Goal: Information Seeking & Learning: Learn about a topic

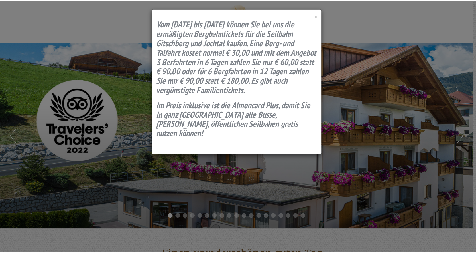
scroll to position [355, 0]
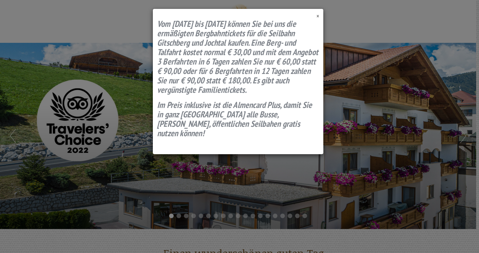
click at [317, 15] on span "×" at bounding box center [317, 16] width 3 height 8
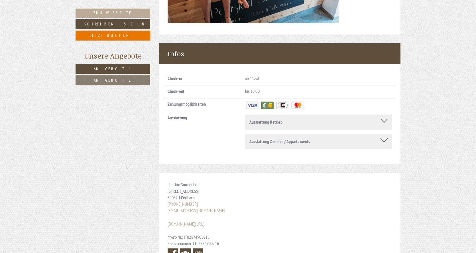
scroll to position [2466, 0]
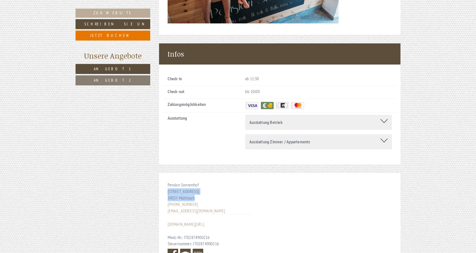
drag, startPoint x: 168, startPoint y: 153, endPoint x: 205, endPoint y: 156, distance: 38.1
click at [205, 173] on div "Pension Sonnenhof [STREET_ADDRESS] [PHONE_NUMBER] [EMAIL_ADDRESS][DOMAIN_NAME] …" at bounding box center [209, 221] width 101 height 96
copy div "[STREET_ADDRESS]"
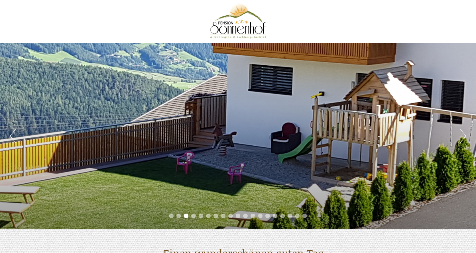
scroll to position [0, 0]
click at [252, 128] on div "Previous Next 1 2 3 4 5 6 7 8 9 10 11 12 13 14 15 16 17 18 19" at bounding box center [238, 136] width 476 height 186
click at [464, 133] on button "Next" at bounding box center [463, 136] width 6 height 14
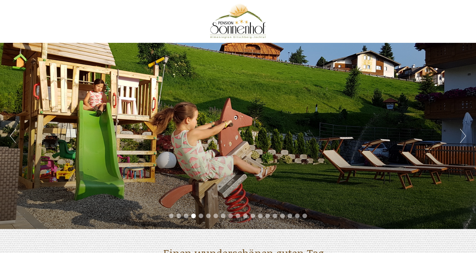
click at [464, 133] on button "Next" at bounding box center [463, 136] width 6 height 14
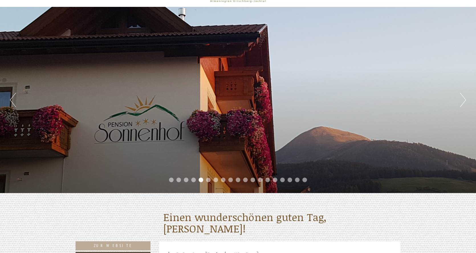
scroll to position [36, 0]
click at [465, 95] on button "Next" at bounding box center [463, 100] width 6 height 14
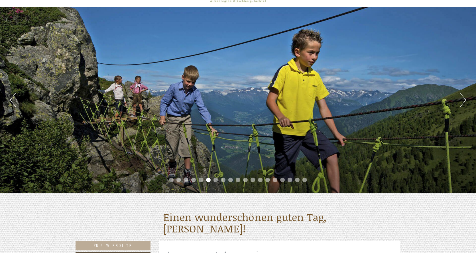
click at [465, 96] on button "Next" at bounding box center [463, 100] width 6 height 14
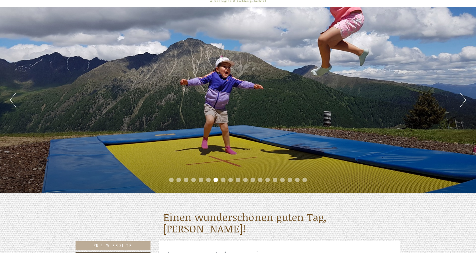
click at [465, 96] on button "Next" at bounding box center [463, 100] width 6 height 14
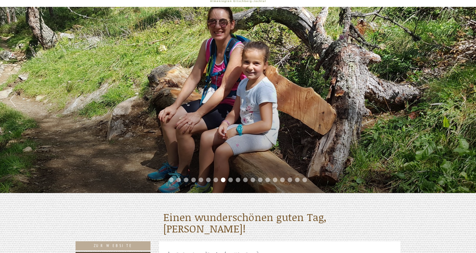
click at [465, 96] on button "Next" at bounding box center [463, 100] width 6 height 14
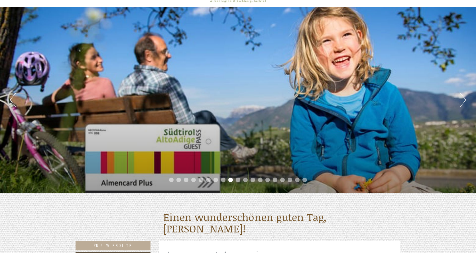
click at [467, 99] on div "Previous Next 1 2 3 4 5 6 7 8 9 10 11 12 13 14 15 16 17 18 19" at bounding box center [238, 100] width 476 height 186
click at [464, 101] on button "Next" at bounding box center [463, 100] width 6 height 14
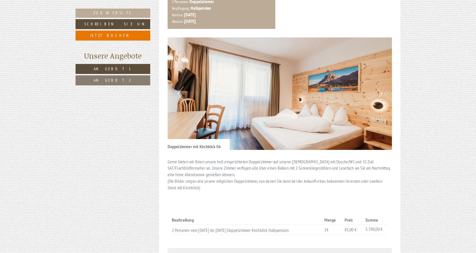
scroll to position [746, 0]
click at [379, 86] on button "Next" at bounding box center [379, 93] width 6 height 14
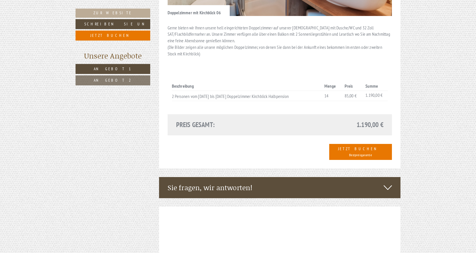
scroll to position [880, 0]
click at [386, 182] on icon at bounding box center [388, 187] width 8 height 10
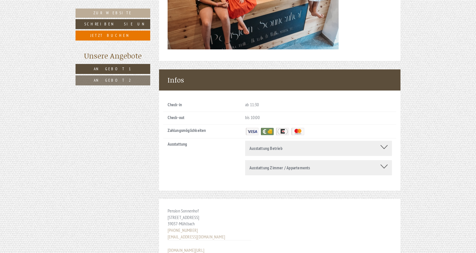
scroll to position [2618, 0]
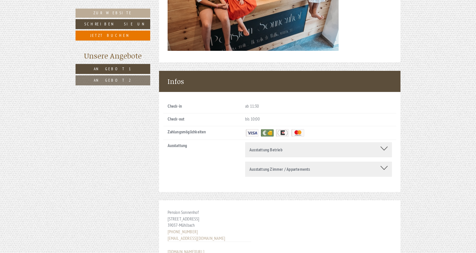
click at [292, 146] on div "Ausstattung Betrieb" at bounding box center [318, 149] width 138 height 7
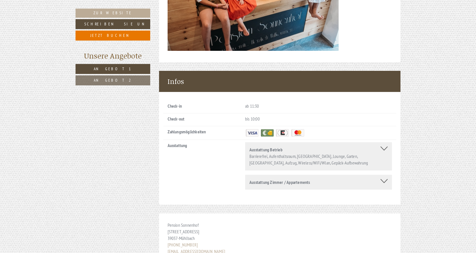
click at [303, 179] on b "Ausstattung Zimmer / Appartements" at bounding box center [279, 182] width 61 height 6
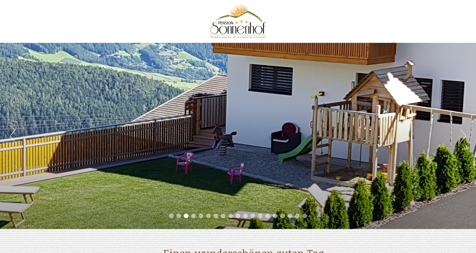
scroll to position [0, 0]
click at [460, 135] on div "Previous Next 1 2 3 4 5 6 7 8 9 10 11 12 13 14 15 16 17 18 19" at bounding box center [238, 136] width 476 height 186
click at [461, 133] on button "Next" at bounding box center [463, 136] width 6 height 14
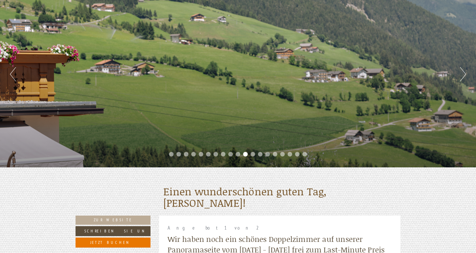
scroll to position [64, 0]
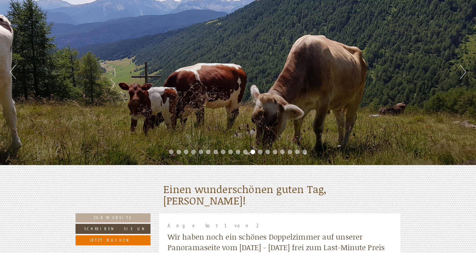
click at [459, 74] on div "Previous Next 1 2 3 4 5 6 7 8 9 10 11 12 13 14 15 16 17 18 19" at bounding box center [238, 72] width 476 height 186
click at [466, 72] on div "Previous Next 1 2 3 4 5 6 7 8 9 10 11 12 13 14 15 16 17 18 19" at bounding box center [238, 72] width 476 height 186
click at [465, 72] on button "Next" at bounding box center [463, 72] width 6 height 14
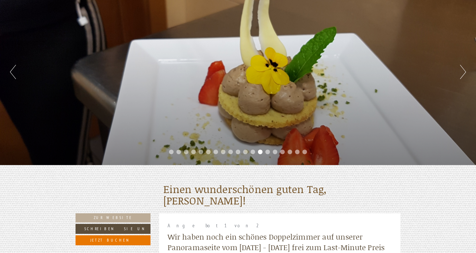
click at [465, 72] on button "Next" at bounding box center [463, 72] width 6 height 14
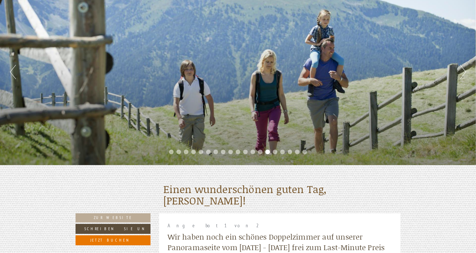
click at [465, 72] on button "Next" at bounding box center [463, 72] width 6 height 14
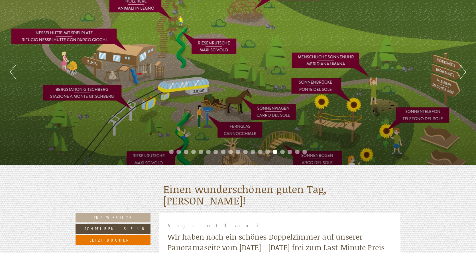
click at [465, 72] on button "Next" at bounding box center [463, 72] width 6 height 14
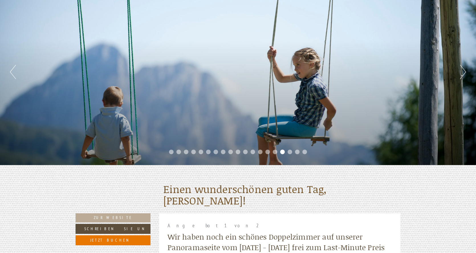
click at [465, 72] on button "Next" at bounding box center [463, 72] width 6 height 14
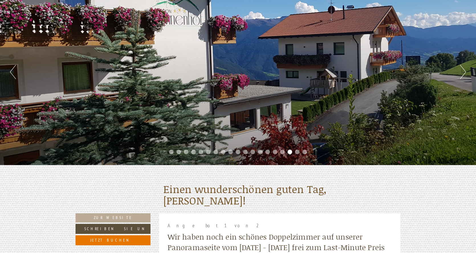
click at [465, 73] on button "Next" at bounding box center [463, 72] width 6 height 14
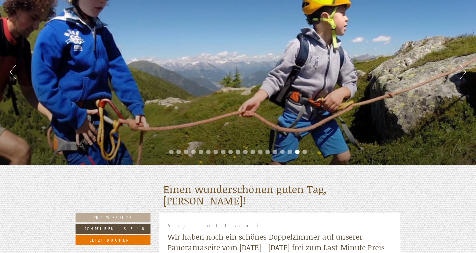
click at [465, 73] on button "Next" at bounding box center [463, 72] width 6 height 14
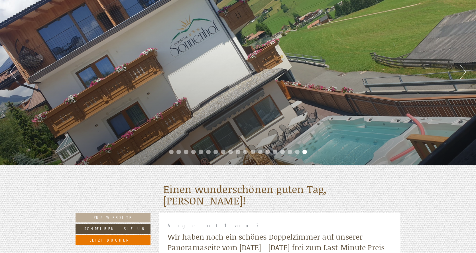
click at [465, 73] on button "Next" at bounding box center [463, 72] width 6 height 14
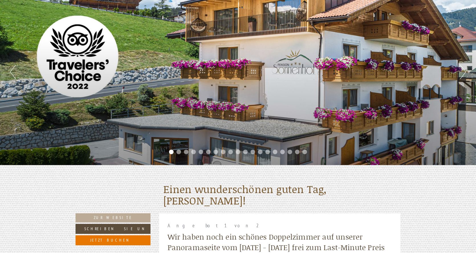
click at [465, 73] on button "Next" at bounding box center [463, 72] width 6 height 14
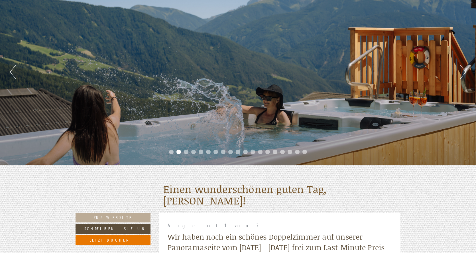
click at [465, 73] on button "Next" at bounding box center [463, 72] width 6 height 14
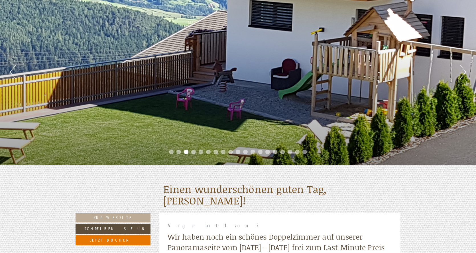
click at [465, 73] on button "Next" at bounding box center [463, 72] width 6 height 14
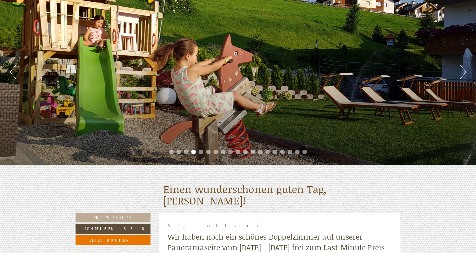
click at [465, 73] on button "Next" at bounding box center [463, 72] width 6 height 14
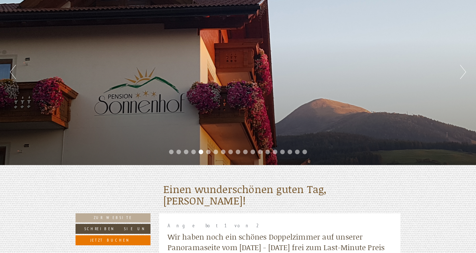
click at [465, 73] on button "Next" at bounding box center [463, 72] width 6 height 14
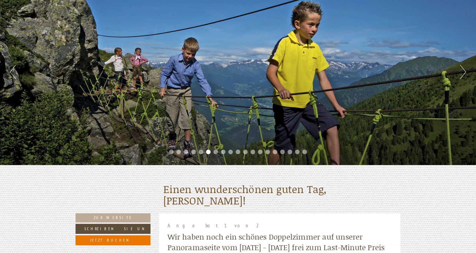
click at [465, 73] on button "Next" at bounding box center [463, 72] width 6 height 14
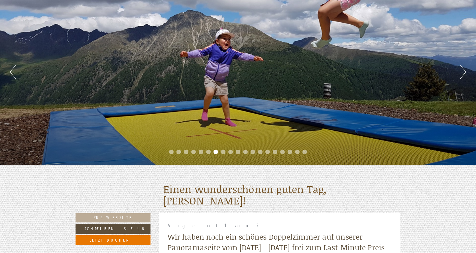
click at [465, 73] on button "Next" at bounding box center [463, 72] width 6 height 14
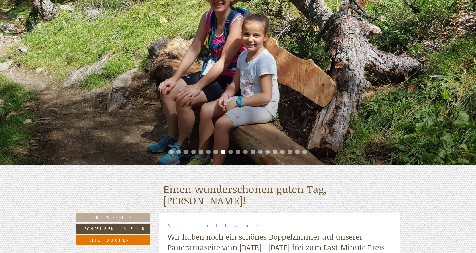
click at [465, 73] on button "Next" at bounding box center [463, 72] width 6 height 14
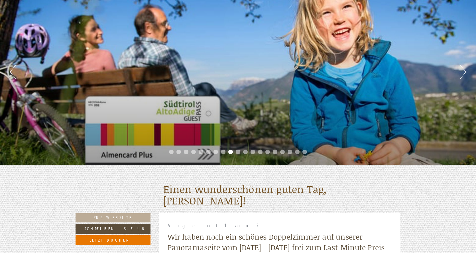
click at [465, 73] on button "Next" at bounding box center [463, 72] width 6 height 14
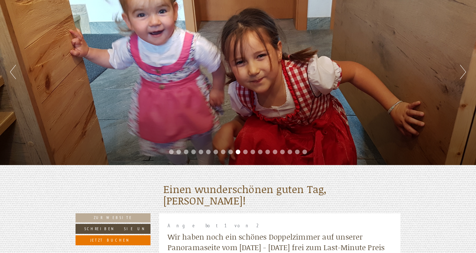
click at [465, 73] on button "Next" at bounding box center [463, 72] width 6 height 14
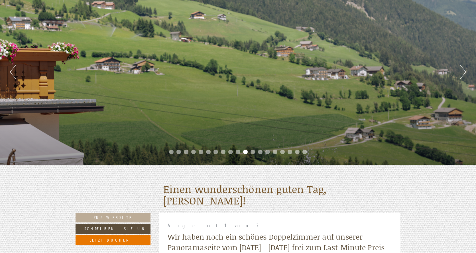
click at [465, 73] on button "Next" at bounding box center [463, 72] width 6 height 14
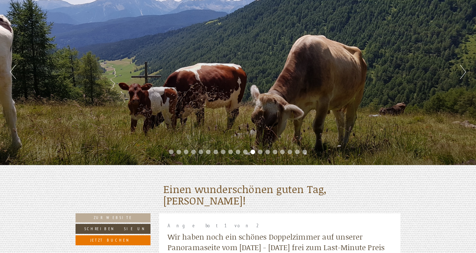
click at [465, 73] on button "Next" at bounding box center [463, 72] width 6 height 14
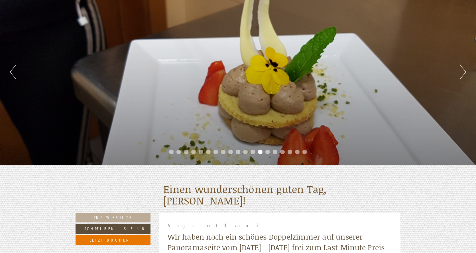
click at [465, 73] on button "Next" at bounding box center [463, 72] width 6 height 14
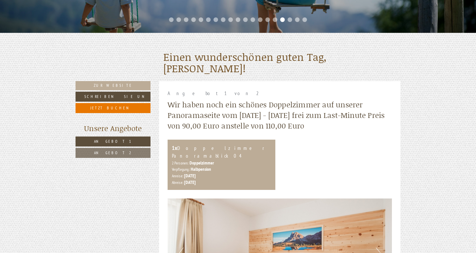
scroll to position [196, 0]
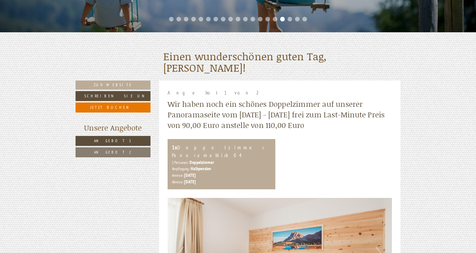
click at [125, 150] on link "Angebot 2" at bounding box center [113, 152] width 75 height 10
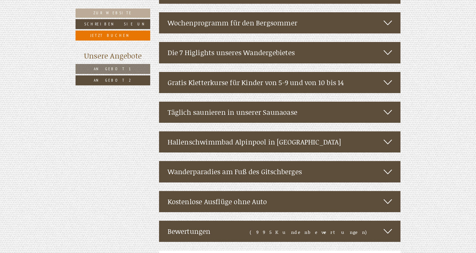
scroll to position [1675, 0]
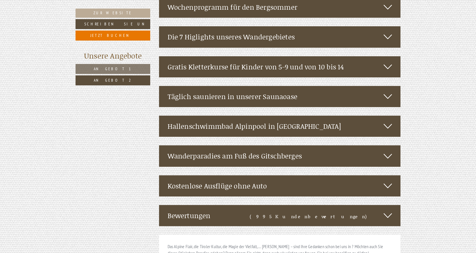
click at [206, 176] on div "Kostenlose Ausflüge ohne Auto" at bounding box center [280, 185] width 242 height 21
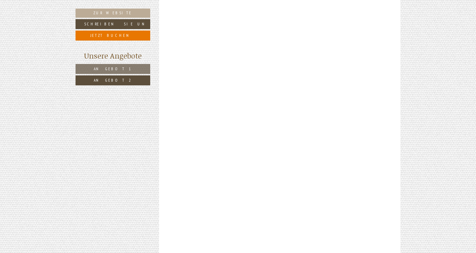
scroll to position [1295, 0]
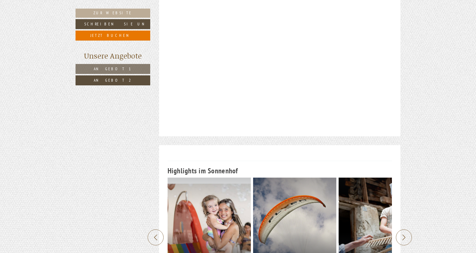
click at [128, 80] on link "Angebot 2" at bounding box center [113, 80] width 75 height 10
